Goal: Find specific fact: Find specific fact

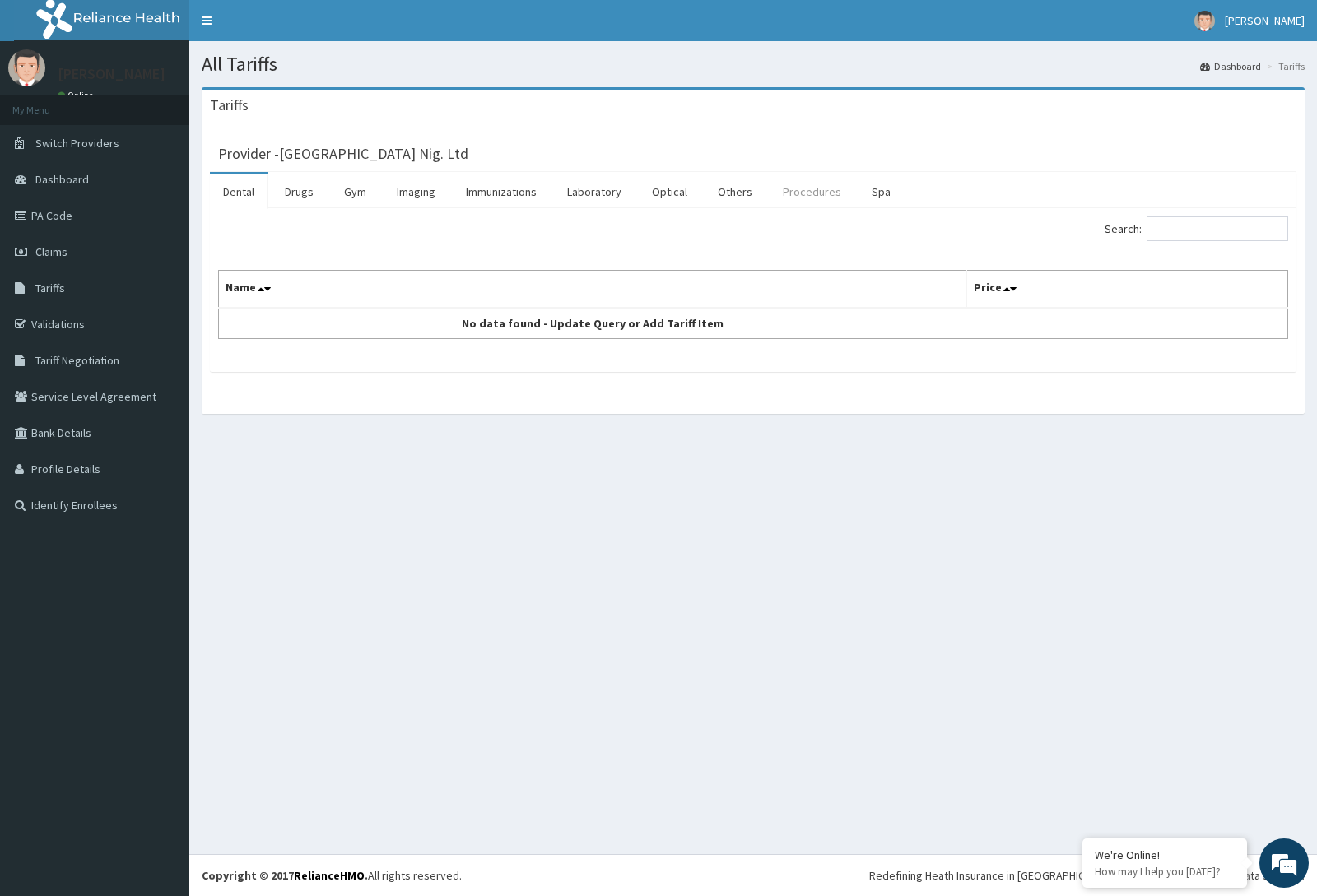
click at [805, 194] on link "Procedures" at bounding box center [812, 191] width 85 height 34
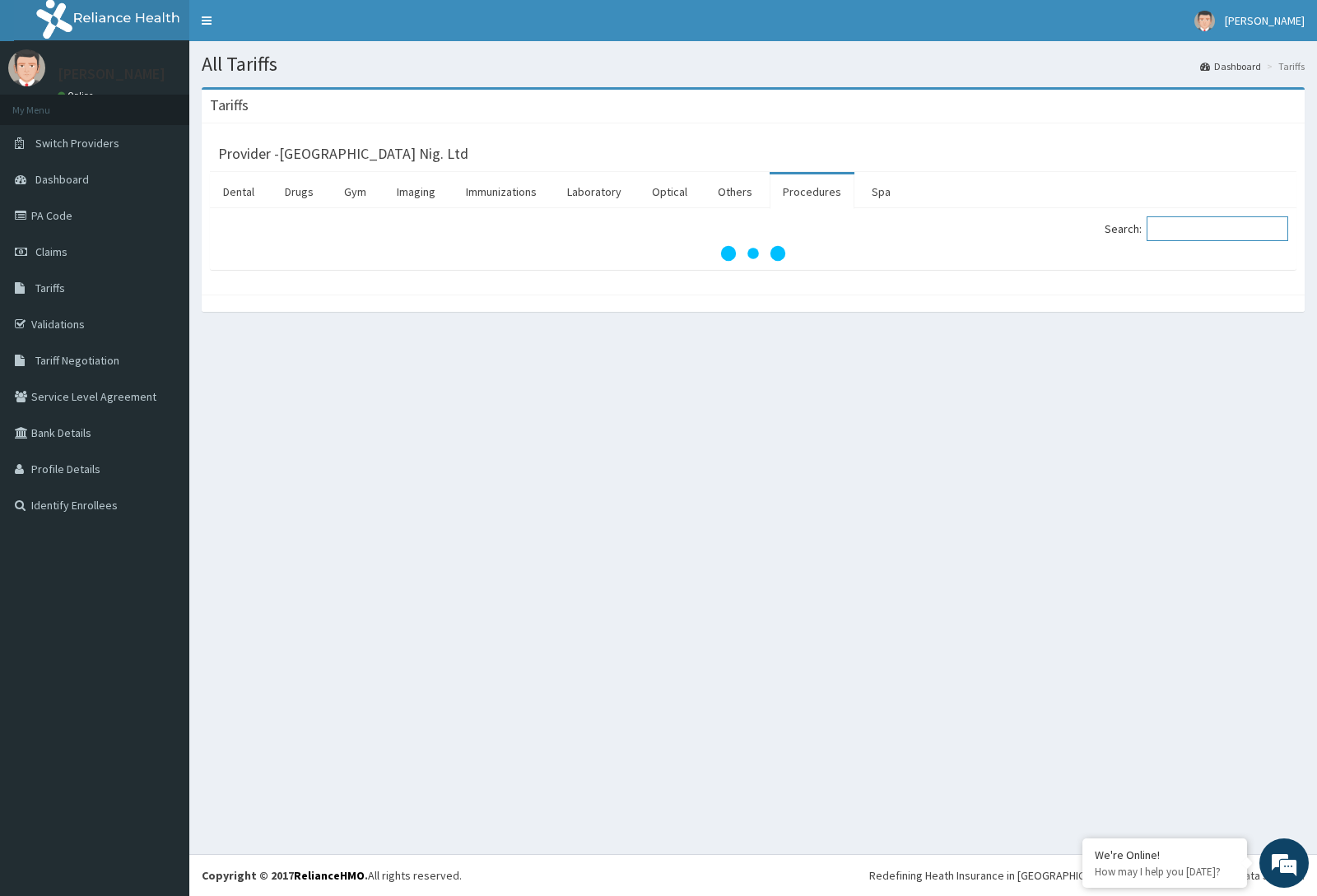
click at [1220, 237] on input "Search:" at bounding box center [1218, 229] width 142 height 25
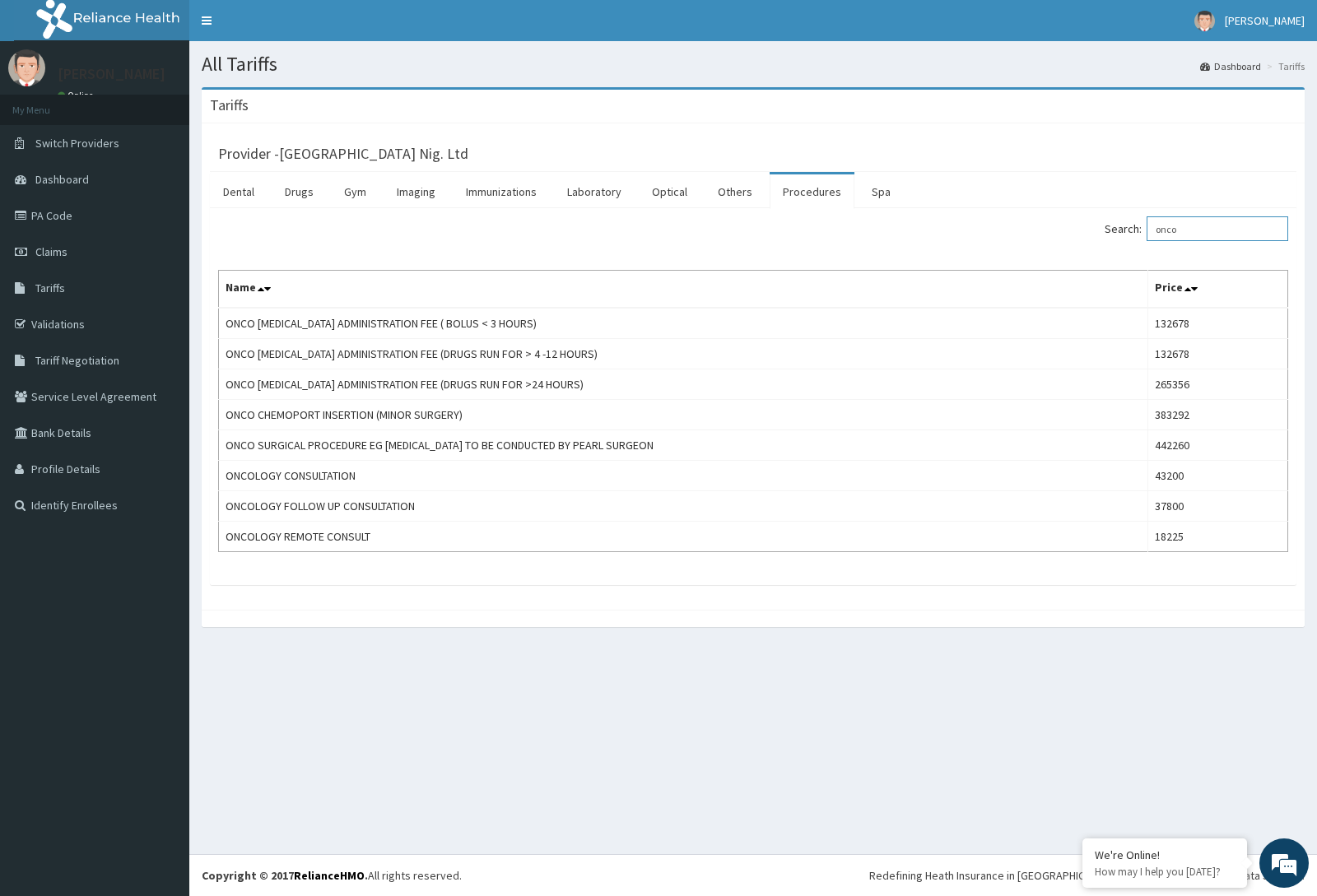
type input "onco"
click at [62, 221] on link "PA Code" at bounding box center [94, 215] width 189 height 36
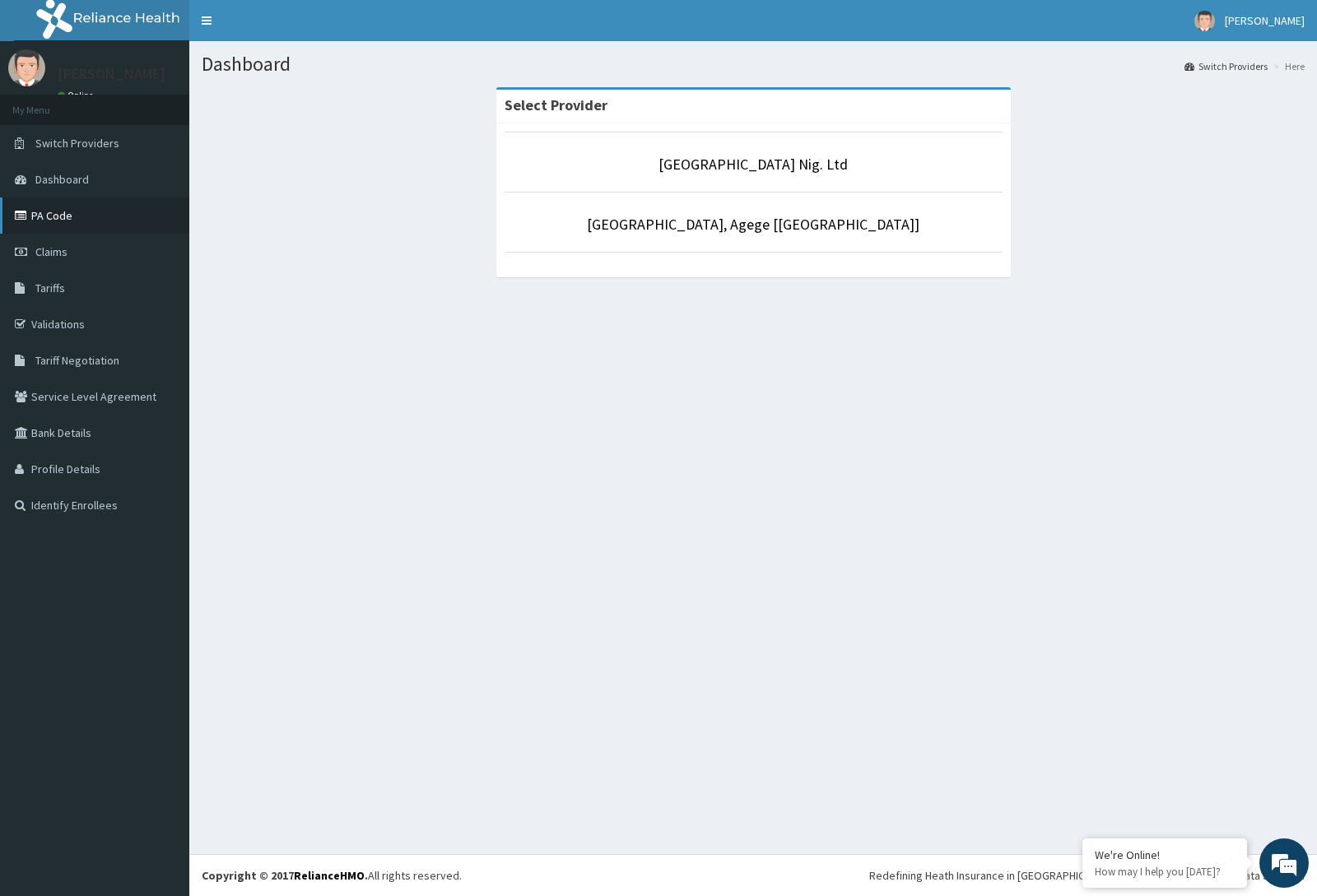
click at [69, 214] on link "PA Code" at bounding box center [94, 215] width 189 height 36
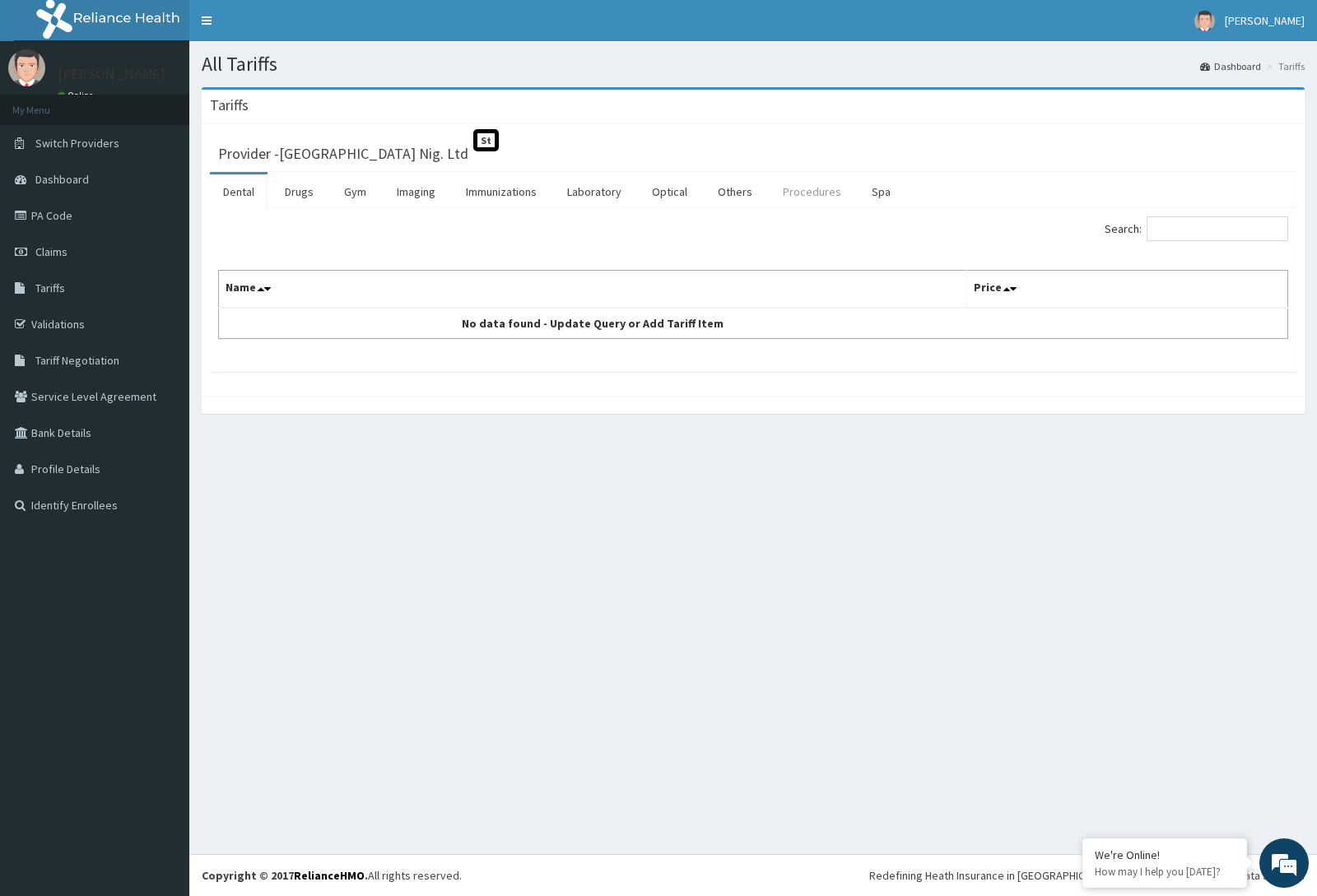
click at [819, 194] on link "Procedures" at bounding box center [812, 191] width 85 height 34
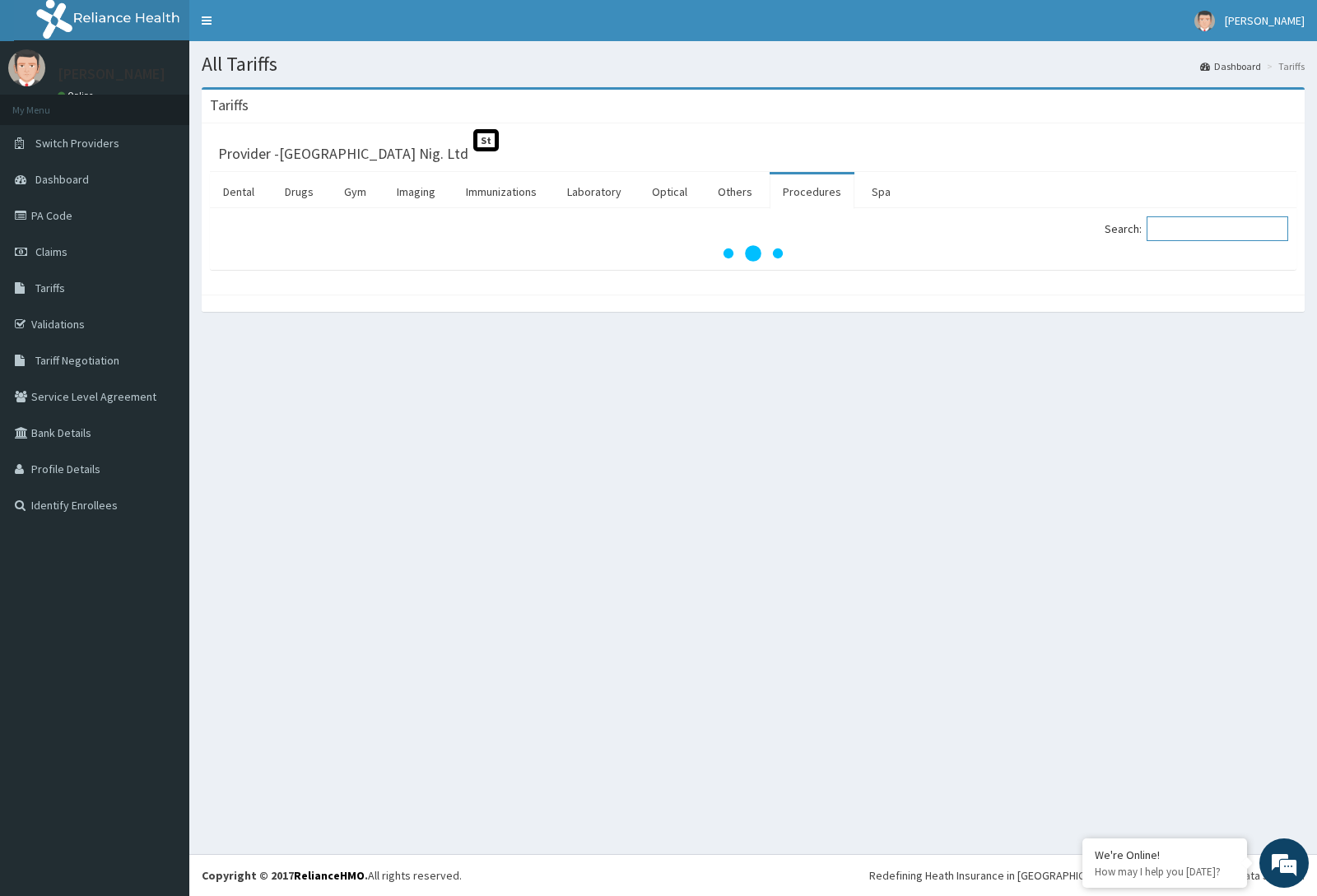
click at [1197, 239] on input "Search:" at bounding box center [1218, 229] width 142 height 25
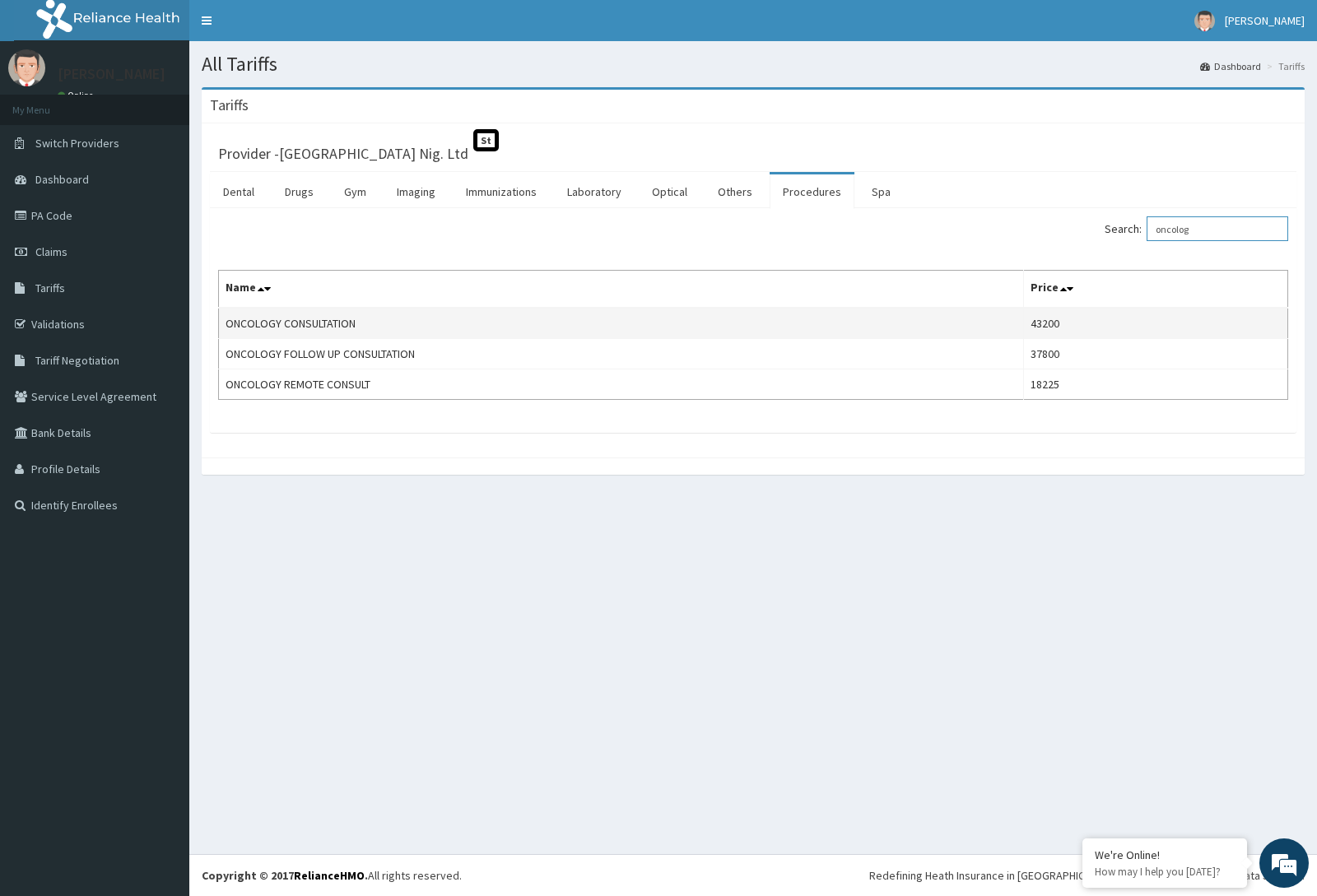
type input "oncolog"
click at [1045, 329] on td "43200" at bounding box center [1156, 323] width 265 height 31
copy td "43200"
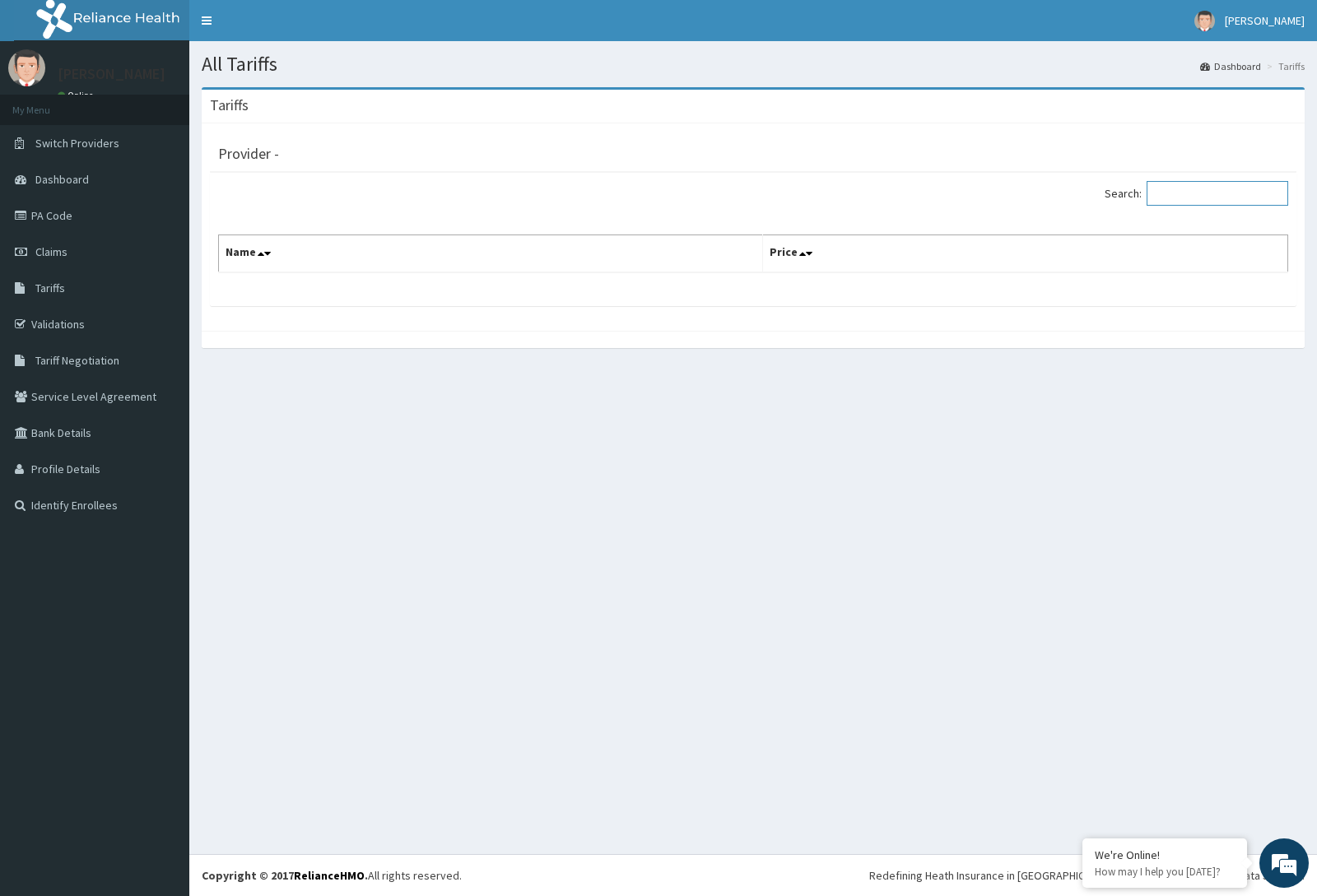
click at [1172, 194] on input "Search:" at bounding box center [1218, 194] width 142 height 25
click at [1198, 193] on input "Search:" at bounding box center [1218, 194] width 142 height 25
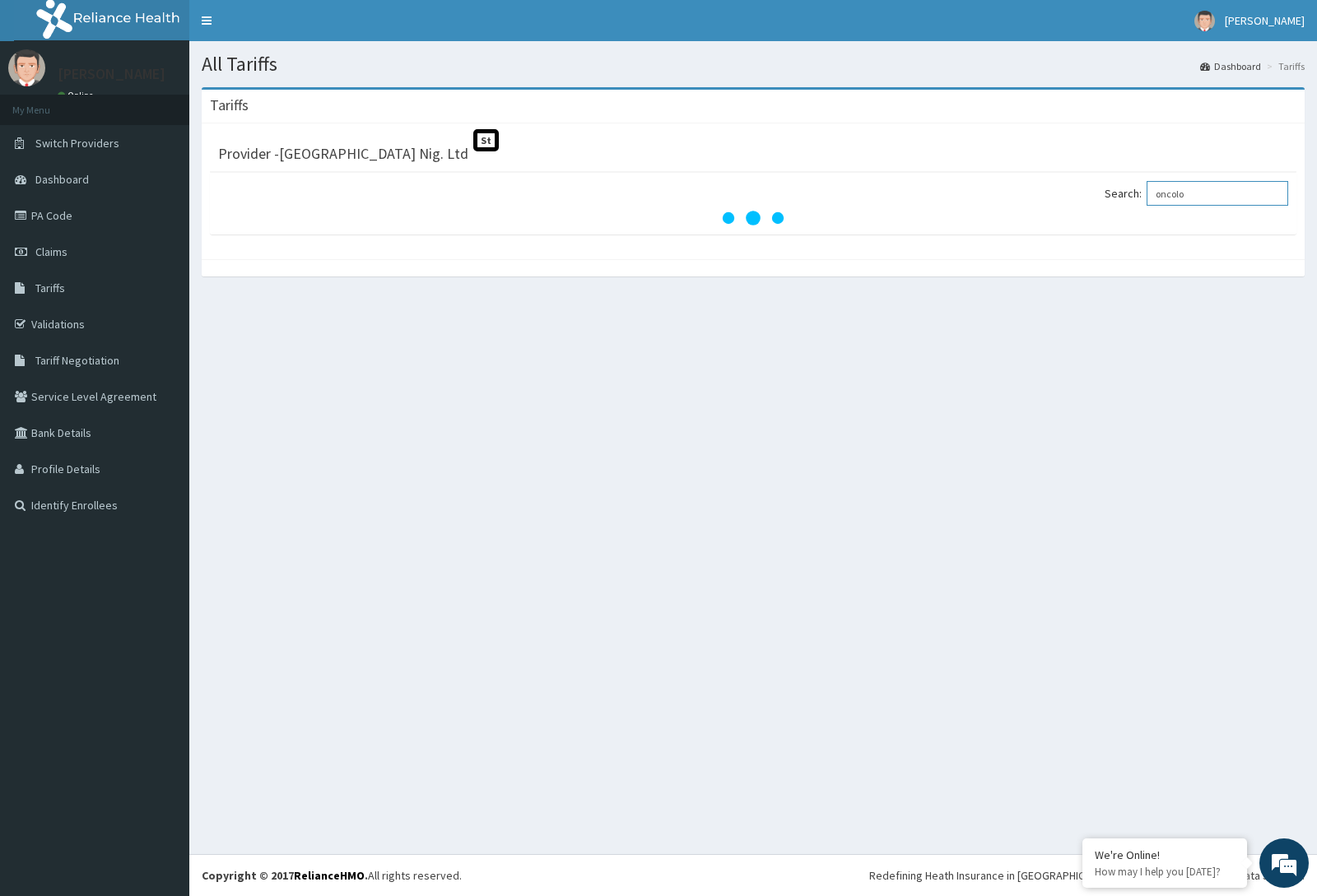
type input "oncolo"
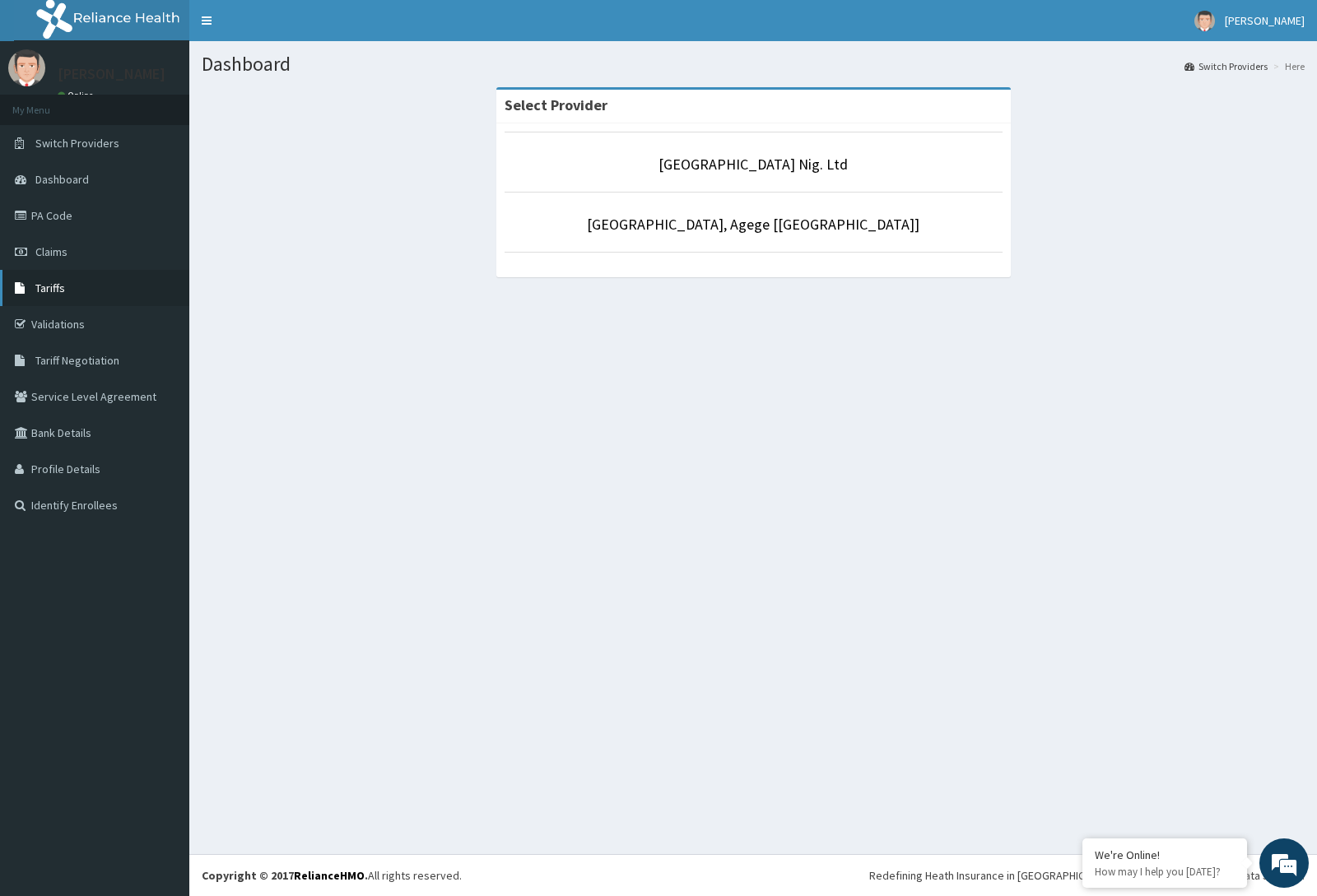
click at [61, 292] on span "Tariffs" at bounding box center [50, 288] width 30 height 15
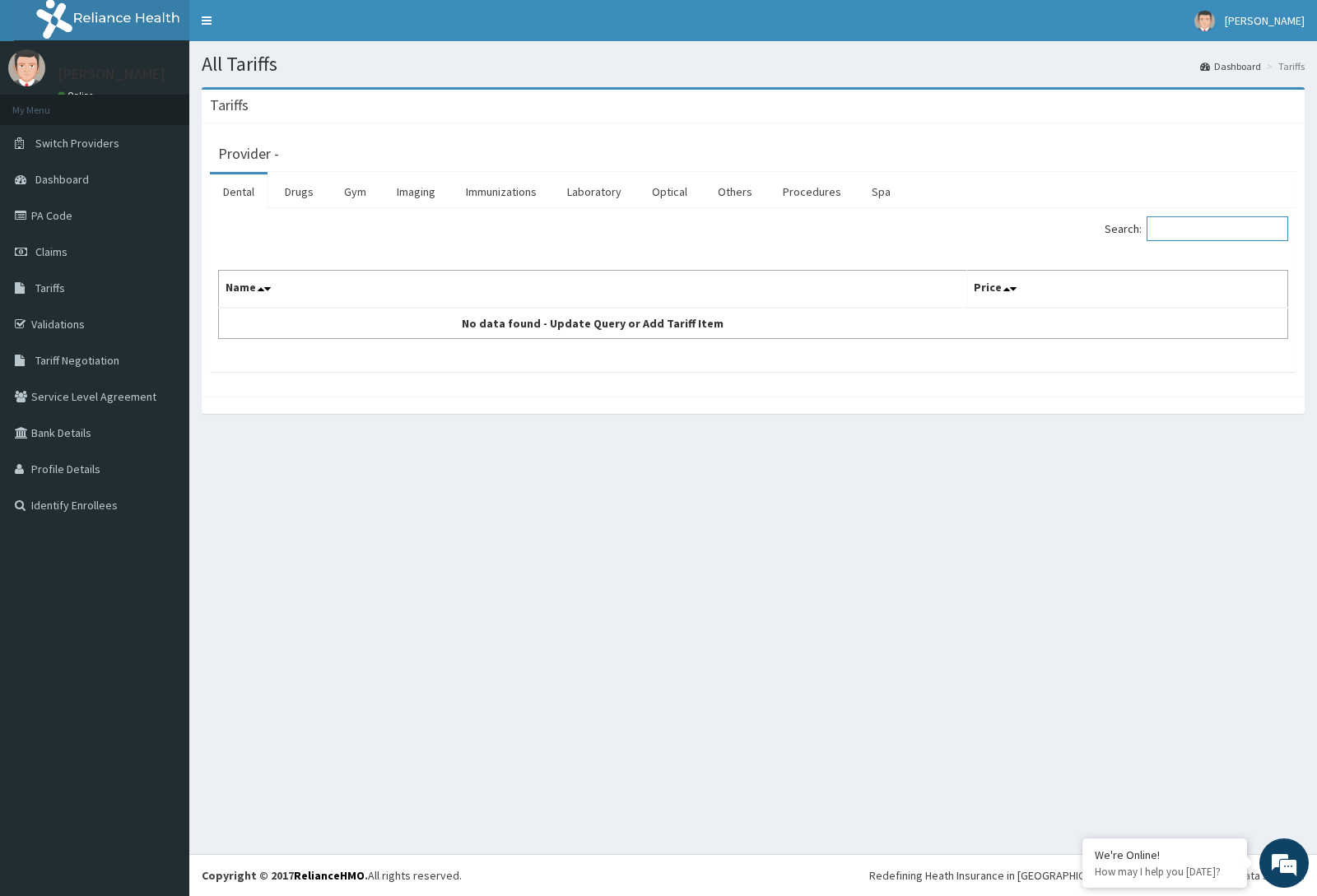
click at [1209, 229] on input "Search:" at bounding box center [1218, 229] width 142 height 25
click at [821, 188] on link "Procedures" at bounding box center [812, 191] width 85 height 34
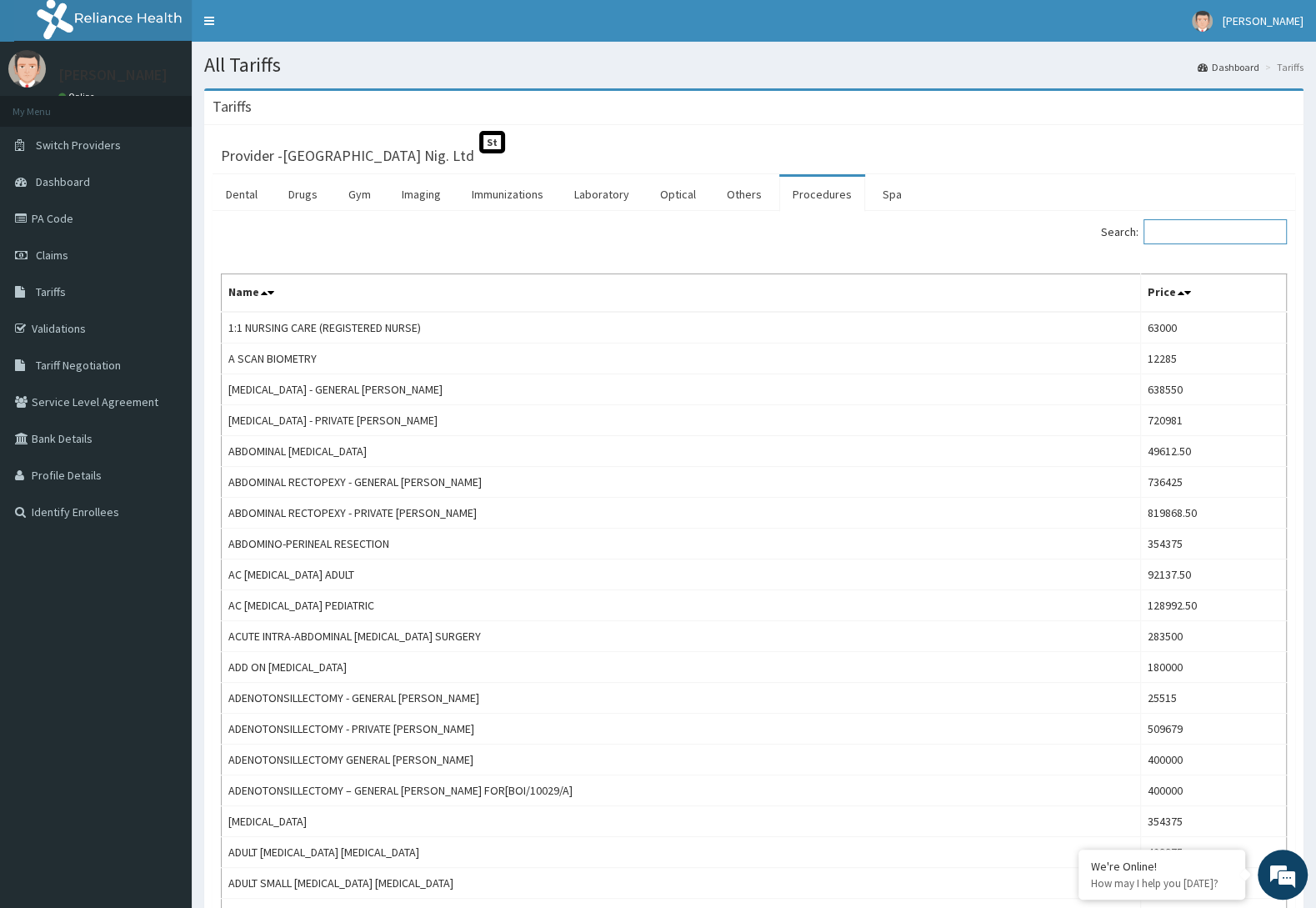
click at [1196, 236] on input "Search:" at bounding box center [1215, 232] width 144 height 25
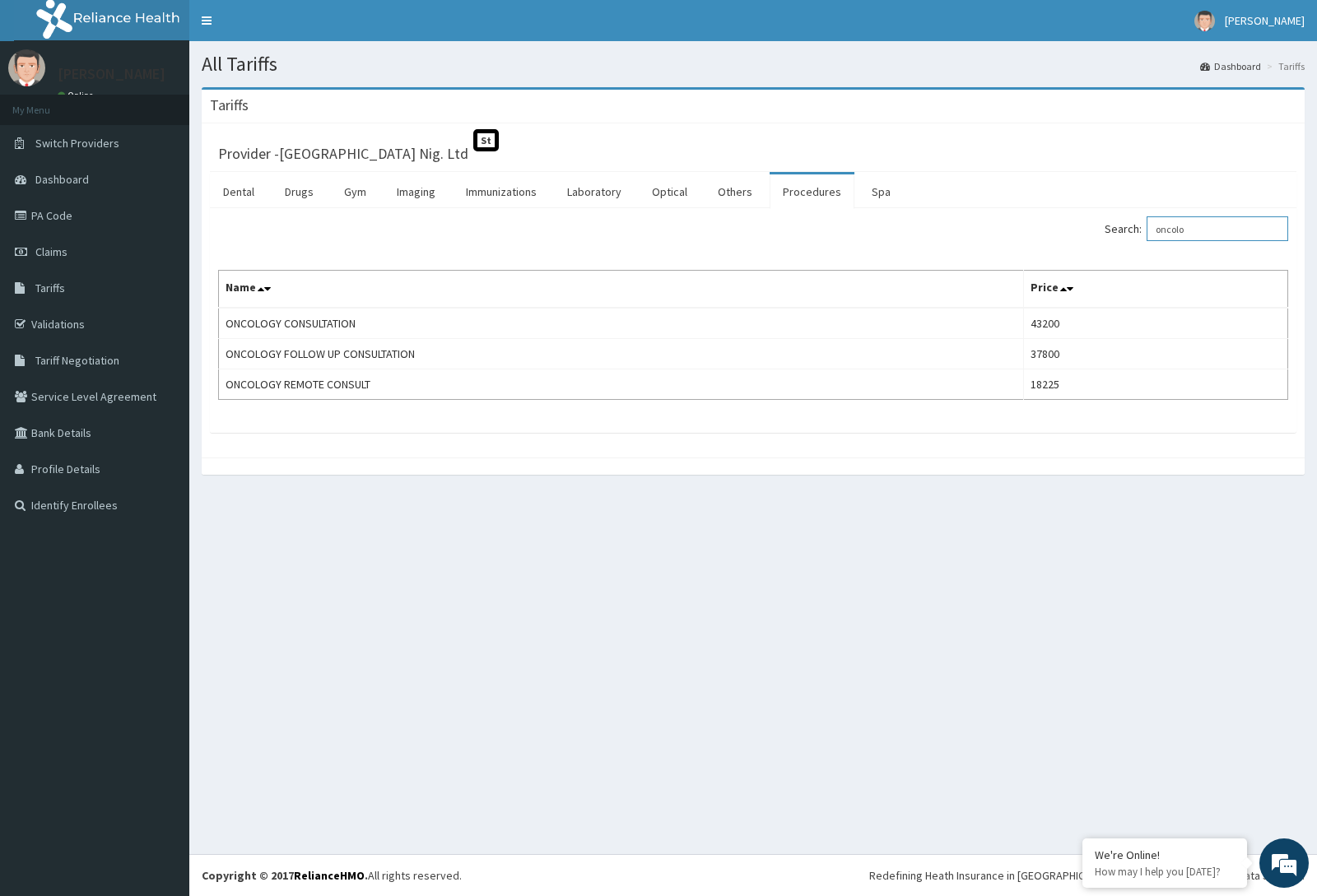
type input "oncolo"
